Goal: Task Accomplishment & Management: Use online tool/utility

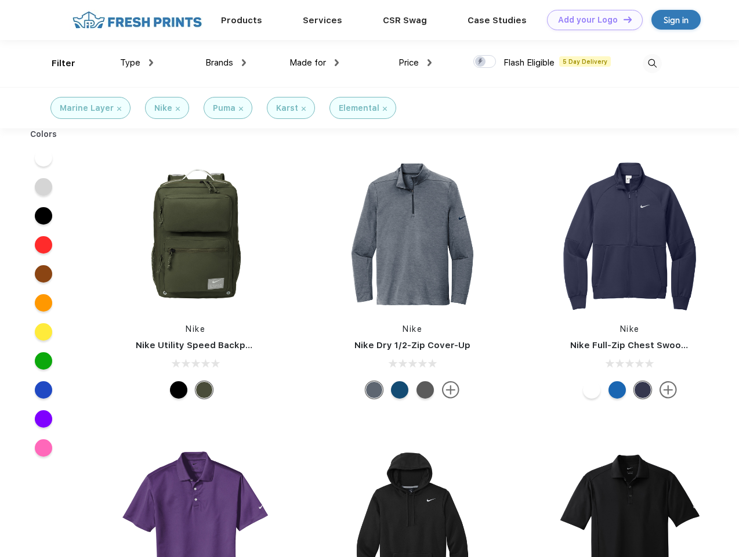
click at [590, 20] on link "Add your Logo Design Tool" at bounding box center [595, 20] width 96 height 20
click at [0, 0] on div "Design Tool" at bounding box center [0, 0] width 0 height 0
click at [622, 19] on link "Add your Logo Design Tool" at bounding box center [595, 20] width 96 height 20
click at [56, 63] on div "Filter" at bounding box center [64, 63] width 24 height 13
click at [137, 63] on span "Type" at bounding box center [130, 62] width 20 height 10
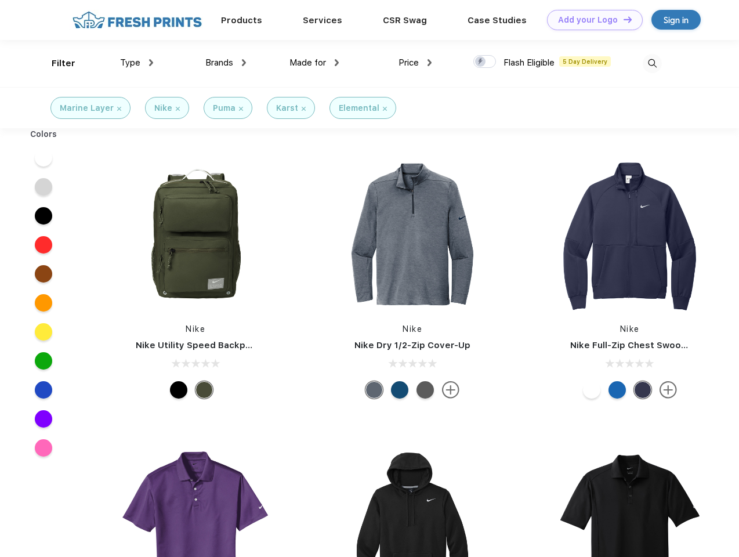
click at [226, 63] on span "Brands" at bounding box center [219, 62] width 28 height 10
click at [314, 63] on span "Made for" at bounding box center [307, 62] width 37 height 10
click at [415, 63] on span "Price" at bounding box center [408, 62] width 20 height 10
click at [485, 62] on div at bounding box center [484, 61] width 23 height 13
click at [481, 62] on input "checkbox" at bounding box center [477, 59] width 8 height 8
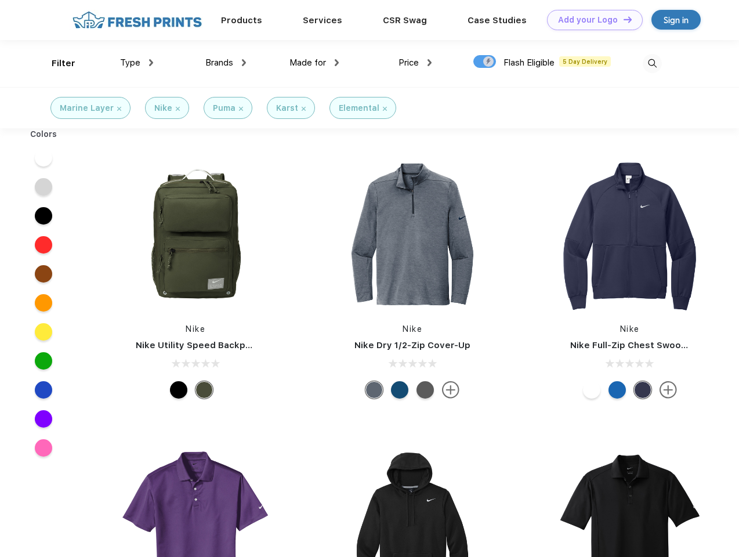
click at [652, 63] on img at bounding box center [651, 63] width 19 height 19
